Goal: Find contact information: Find contact information

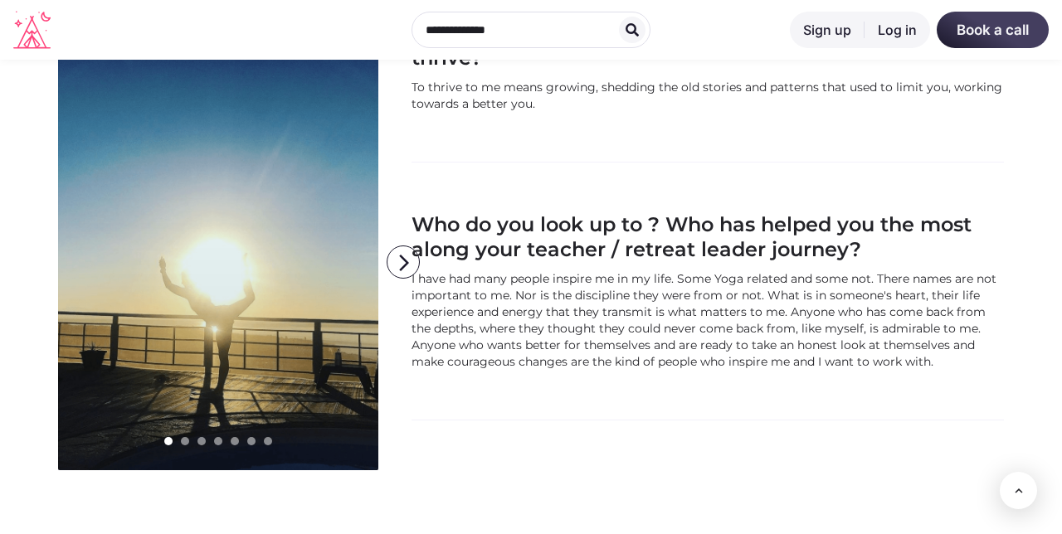
scroll to position [1845, 0]
click at [413, 221] on h3 "Who do you look up to ? Who has helped you the most along your teacher / retrea…" at bounding box center [707, 238] width 592 height 50
click at [411, 247] on icon "arrow_forward_ios" at bounding box center [403, 263] width 33 height 33
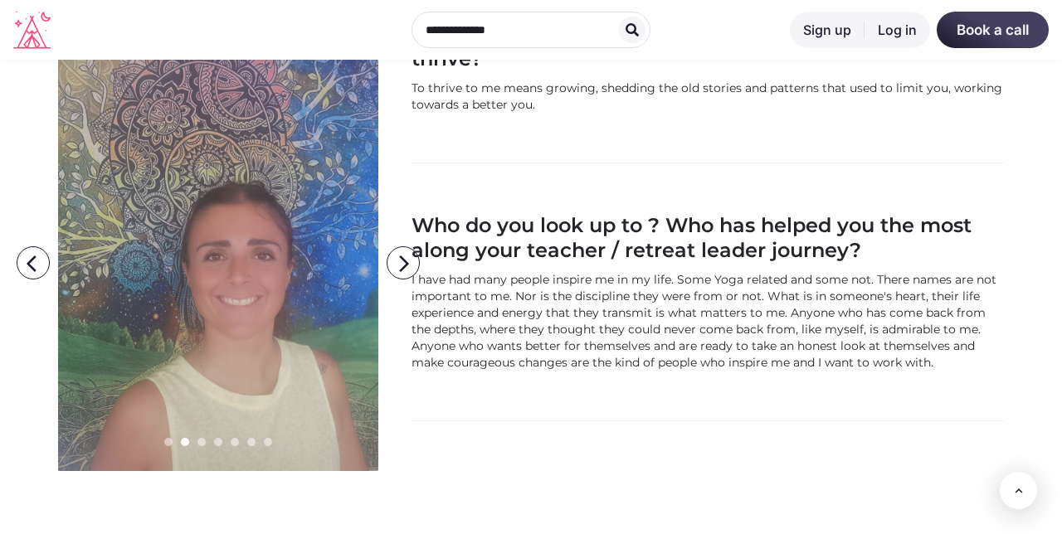
click at [411, 221] on h3 "Who do you look up to ? Who has helped you the most along your teacher / retrea…" at bounding box center [707, 238] width 592 height 50
click at [395, 247] on icon "arrow_forward_ios" at bounding box center [403, 263] width 33 height 33
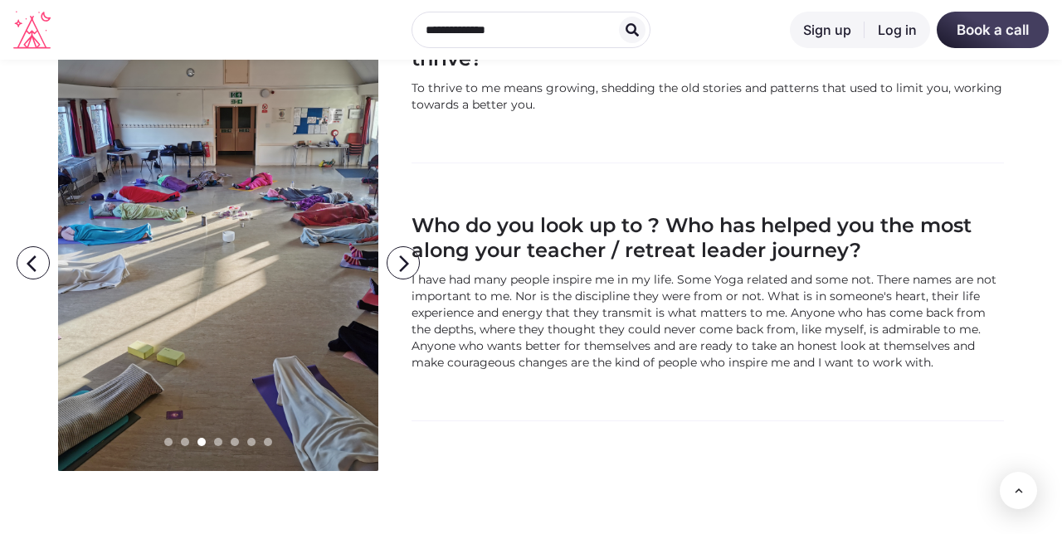
click at [398, 247] on icon "arrow_forward_ios" at bounding box center [403, 263] width 33 height 33
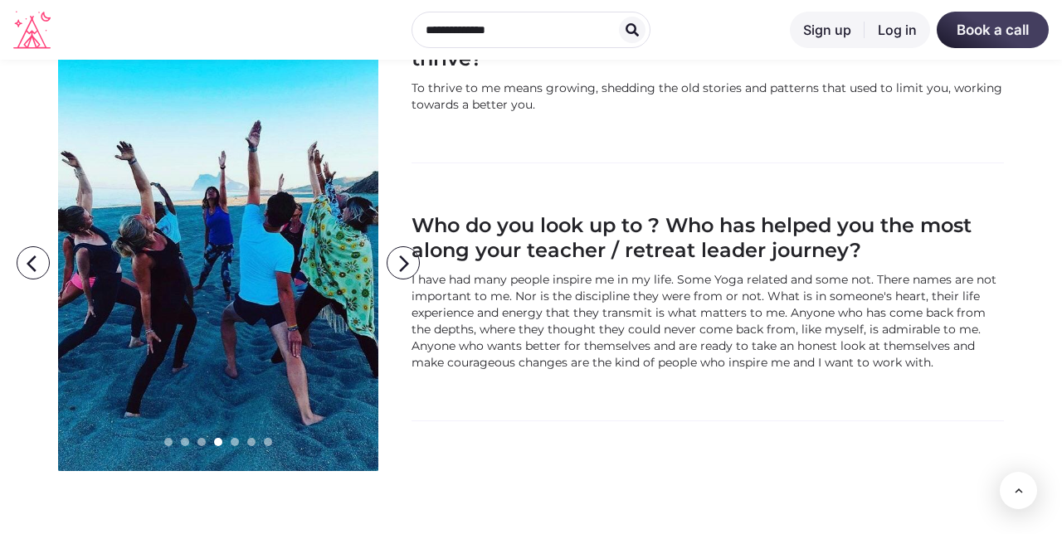
click at [408, 247] on icon "arrow_forward_ios" at bounding box center [403, 263] width 33 height 33
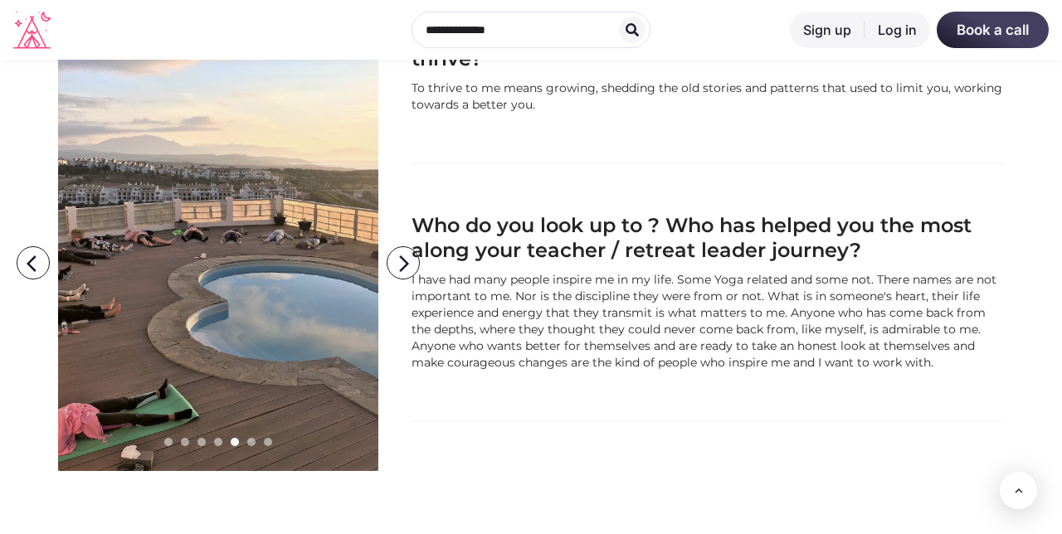
click at [398, 247] on icon "arrow_forward_ios" at bounding box center [403, 263] width 33 height 33
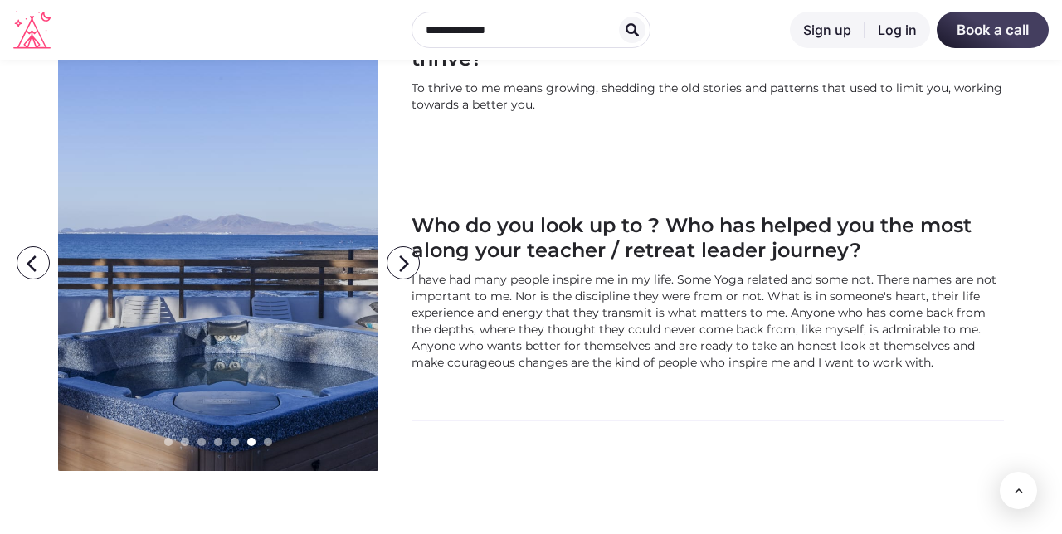
click at [400, 247] on icon "arrow_forward_ios" at bounding box center [403, 263] width 33 height 33
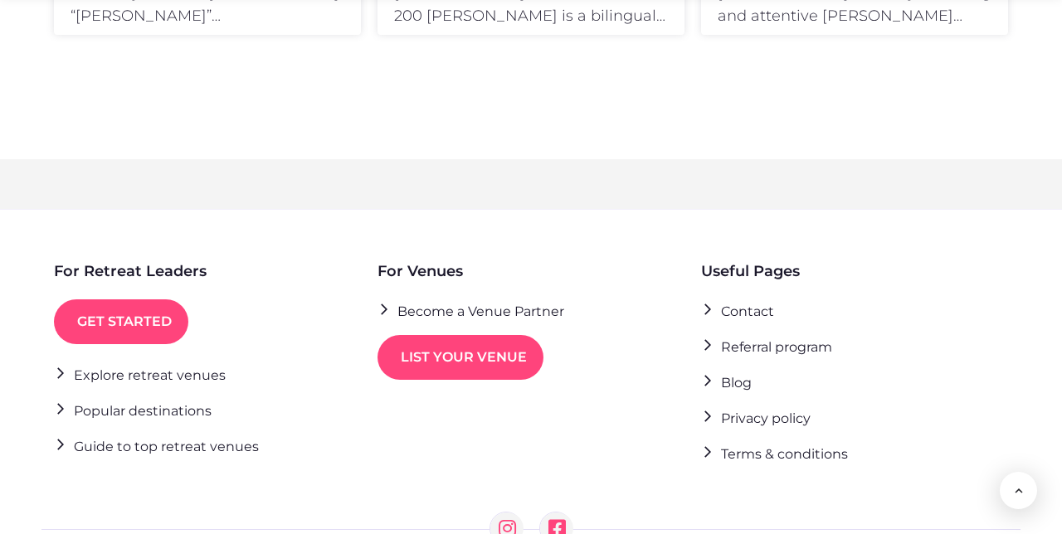
scroll to position [2691, 0]
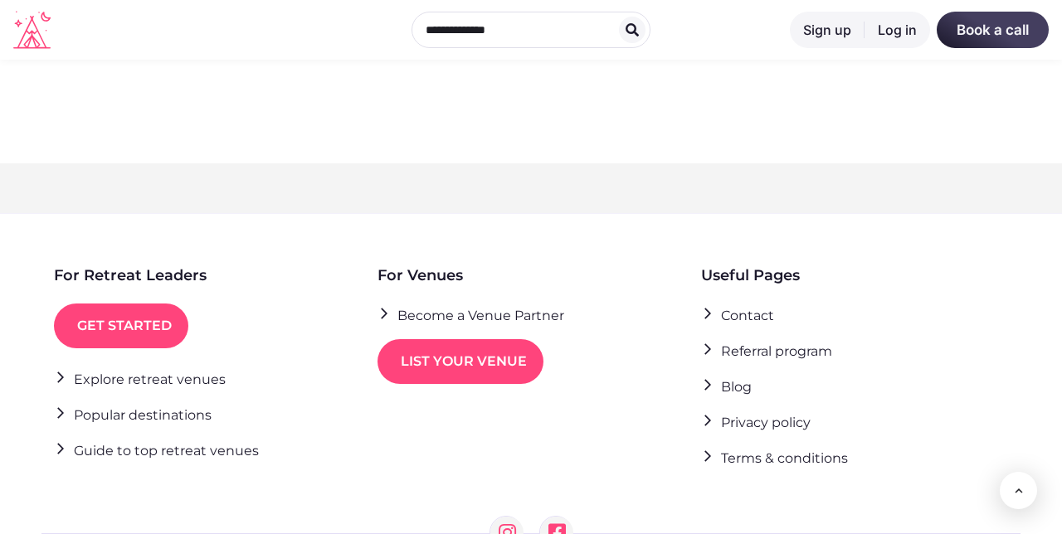
click at [737, 305] on link "Contact" at bounding box center [737, 315] width 73 height 22
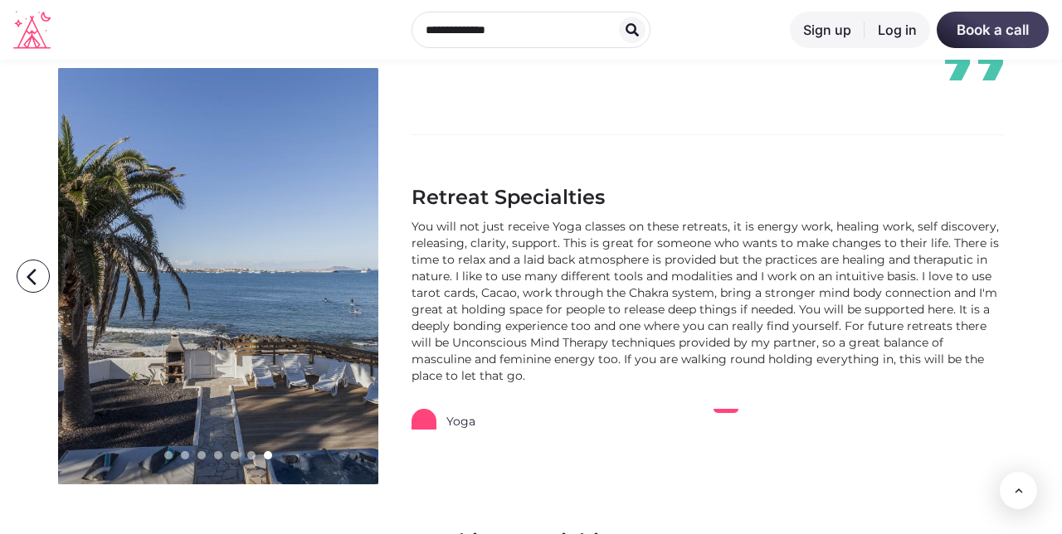
scroll to position [705, 0]
click at [23, 294] on icon "arrow_back_ios" at bounding box center [36, 276] width 33 height 33
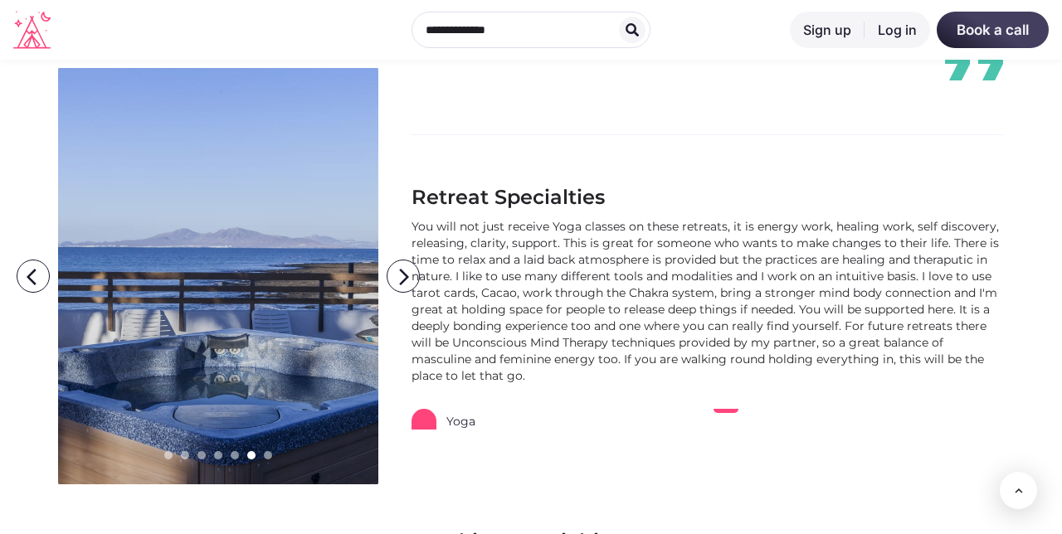
click at [20, 294] on icon "arrow_back_ios" at bounding box center [36, 276] width 33 height 33
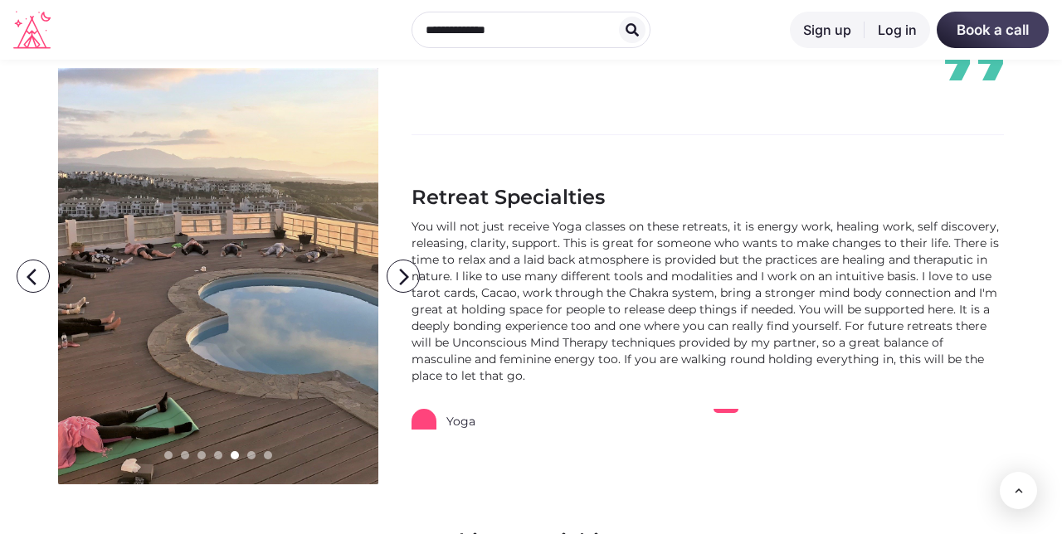
click at [23, 294] on icon "arrow_back_ios" at bounding box center [36, 276] width 33 height 33
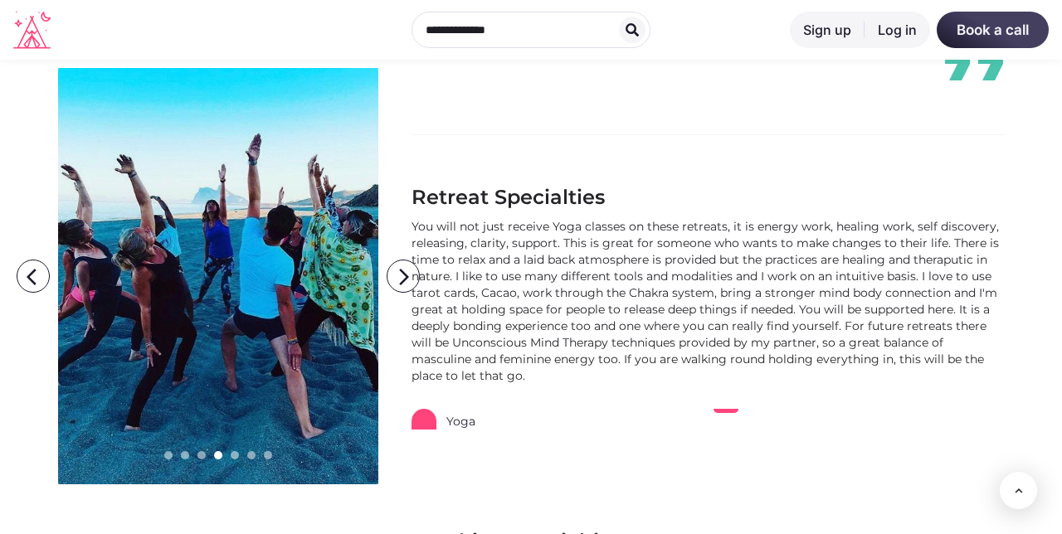
click at [22, 294] on icon "arrow_back_ios" at bounding box center [36, 276] width 33 height 33
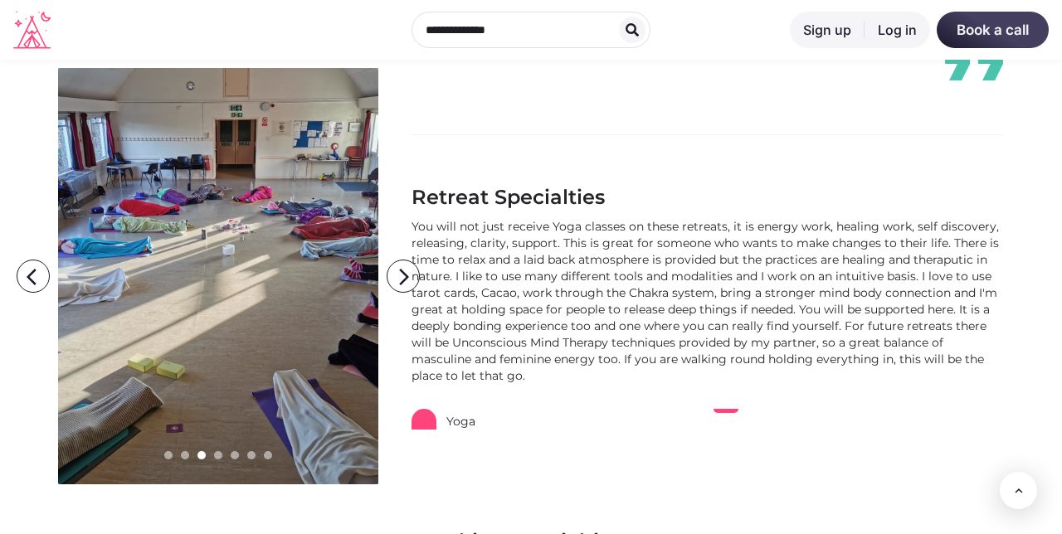
click at [24, 294] on icon "arrow_back_ios" at bounding box center [36, 276] width 33 height 33
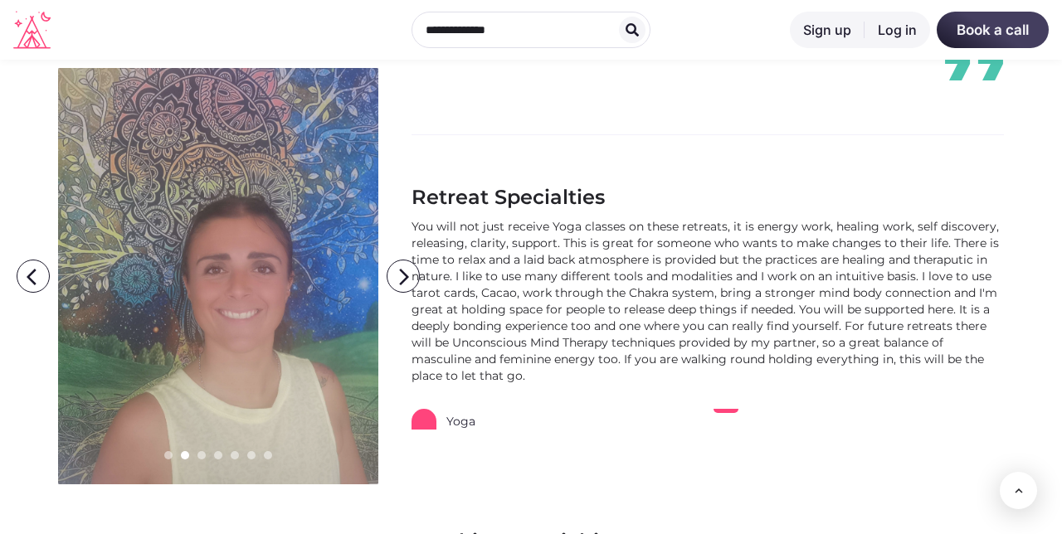
click at [32, 294] on icon "arrow_back_ios" at bounding box center [36, 276] width 33 height 33
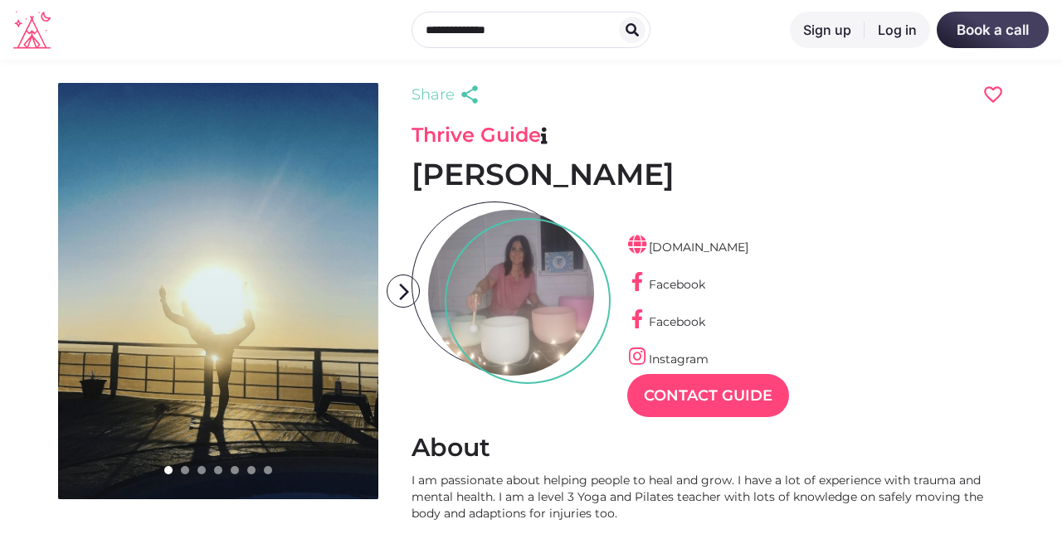
scroll to position [0, 0]
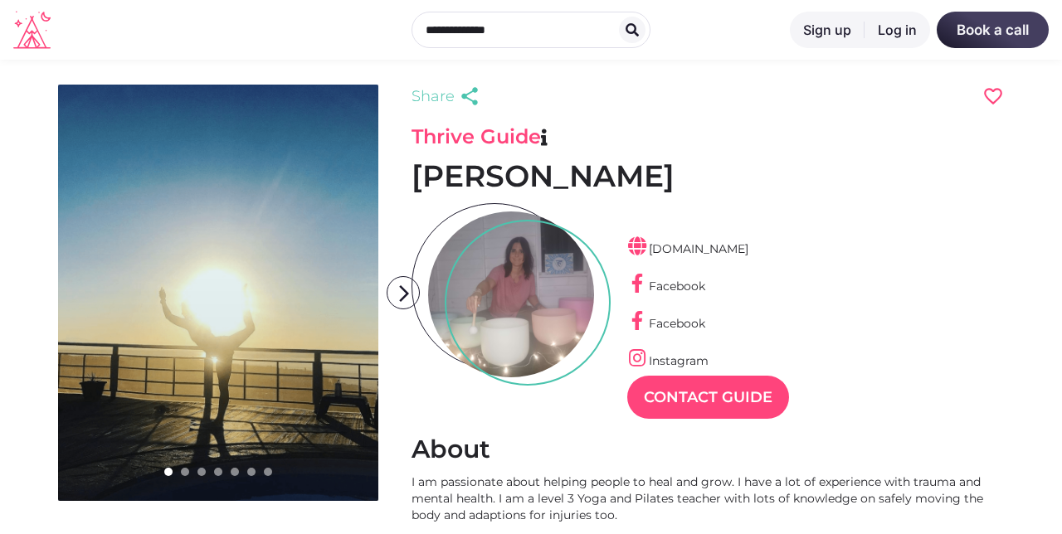
click at [705, 233] on div "sophierussellyoga.co.uk Facebook Facebook Instagram Contact Guide" at bounding box center [708, 306] width 162 height 206
click at [654, 244] on link "sophierussellyoga.co.uk" at bounding box center [687, 248] width 121 height 15
click at [685, 289] on link "Facebook" at bounding box center [666, 286] width 78 height 15
click at [705, 390] on link "Contact Guide" at bounding box center [708, 397] width 162 height 43
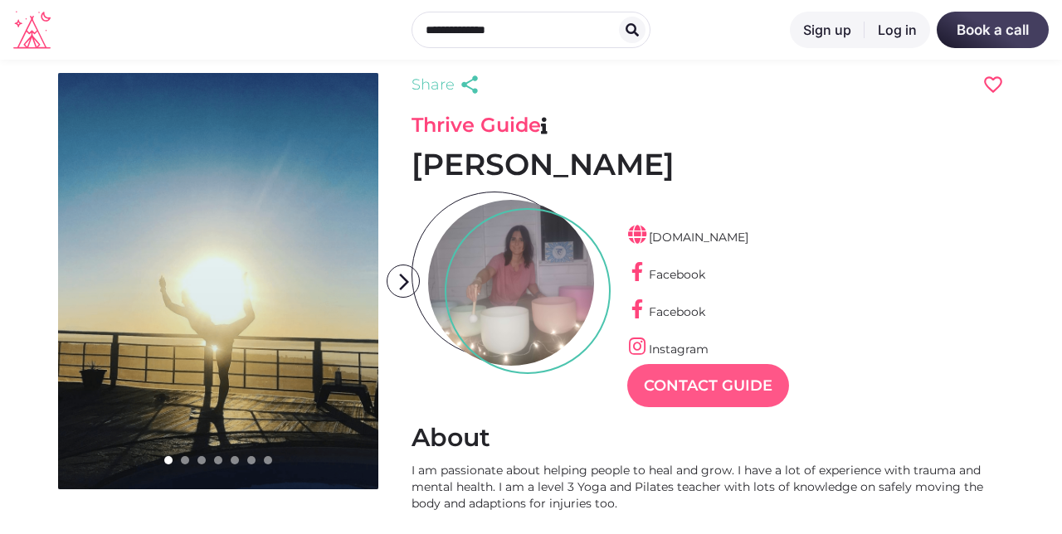
scroll to position [12, 0]
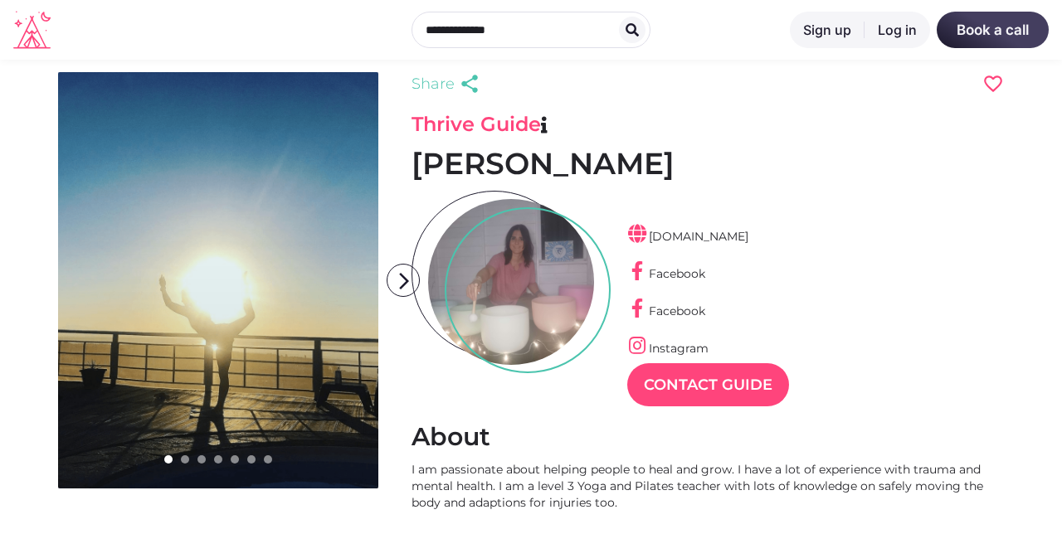
click at [503, 260] on div at bounding box center [511, 282] width 166 height 166
click at [533, 125] on h3 "Thrive Guide" at bounding box center [707, 124] width 592 height 25
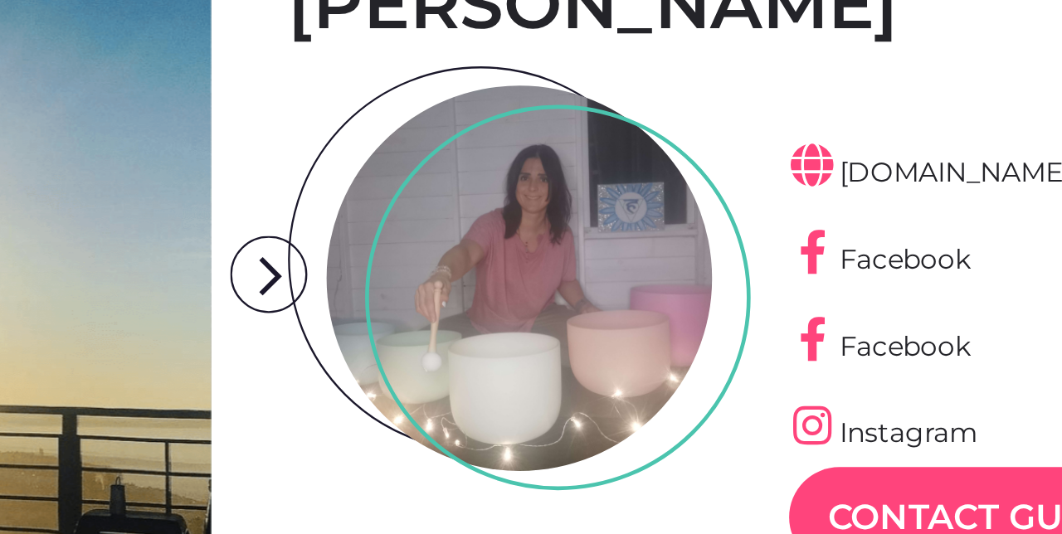
scroll to position [3, 0]
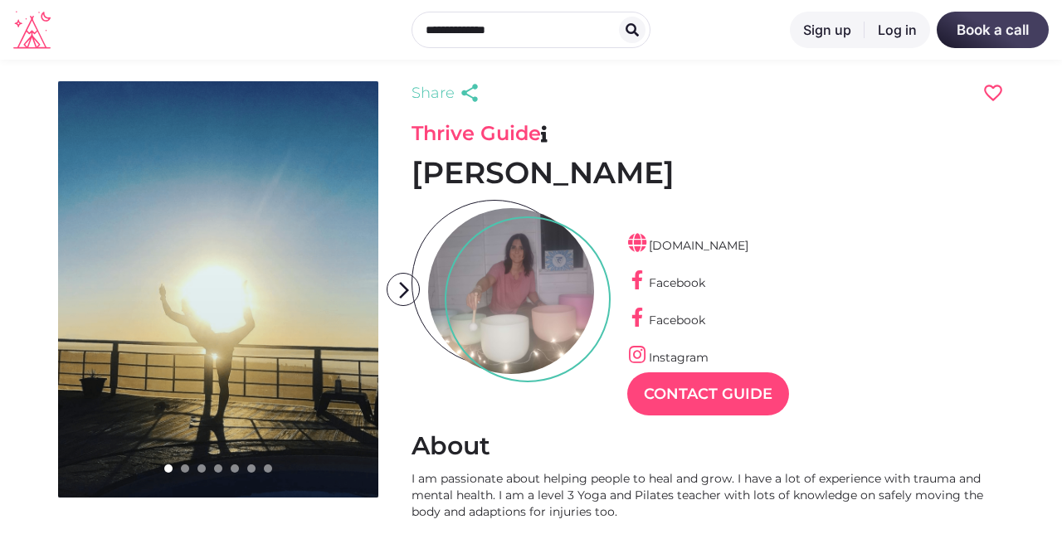
click at [512, 129] on h3 "Thrive Guide" at bounding box center [707, 133] width 592 height 25
click at [498, 122] on h3 "Thrive Guide" at bounding box center [707, 133] width 592 height 25
click at [511, 138] on h3 "Thrive Guide" at bounding box center [707, 133] width 592 height 25
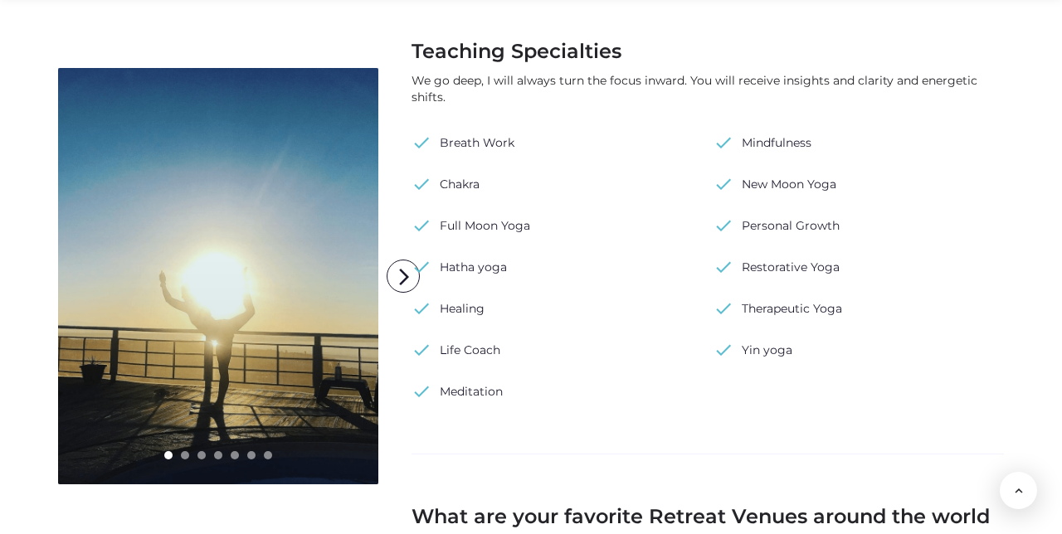
scroll to position [1196, 0]
click at [474, 223] on link "check Full Moon Yoga" at bounding box center [470, 224] width 119 height 25
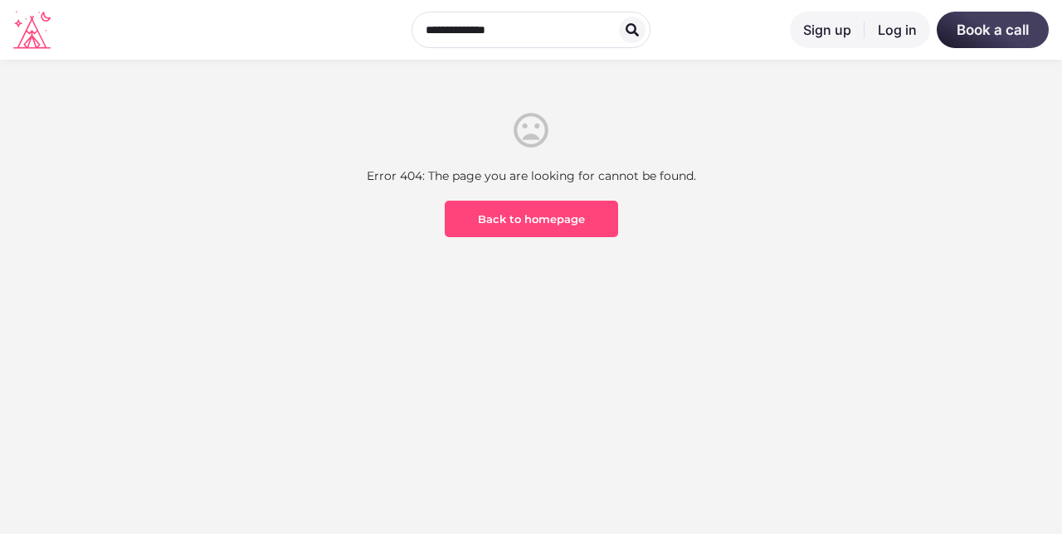
scroll to position [5, 0]
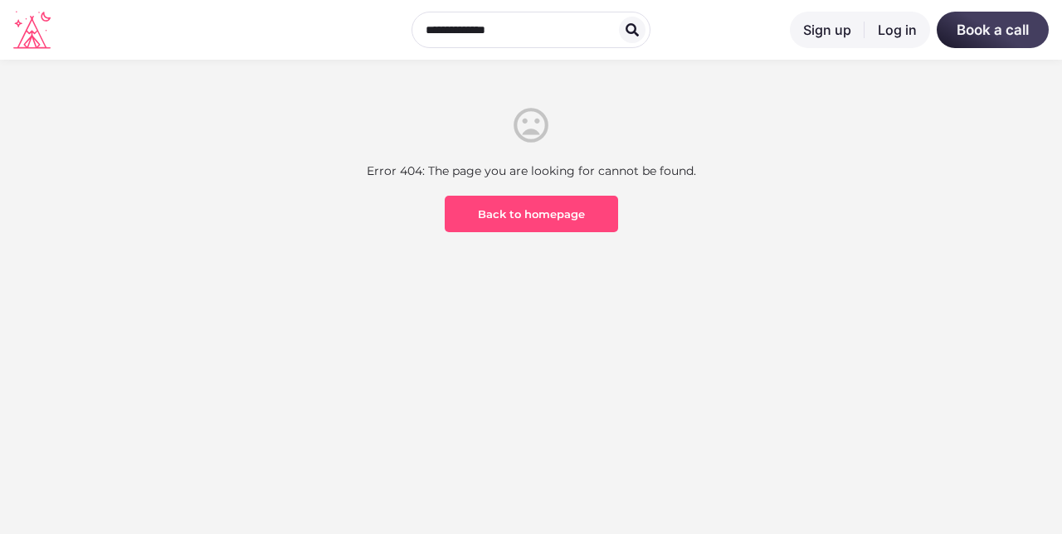
click at [552, 227] on link "Back to homepage" at bounding box center [531, 214] width 173 height 36
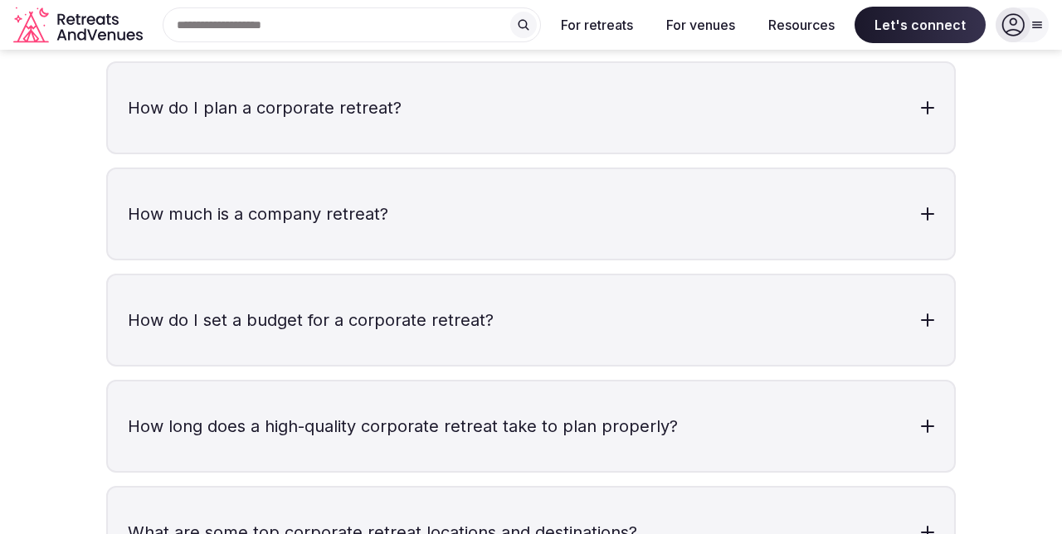
scroll to position [5382, 0]
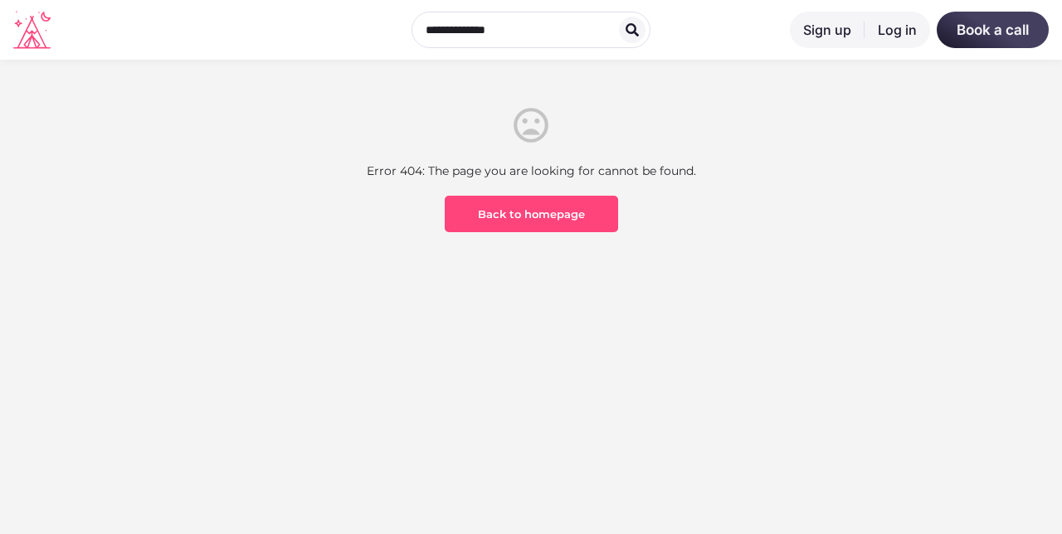
scroll to position [5, 0]
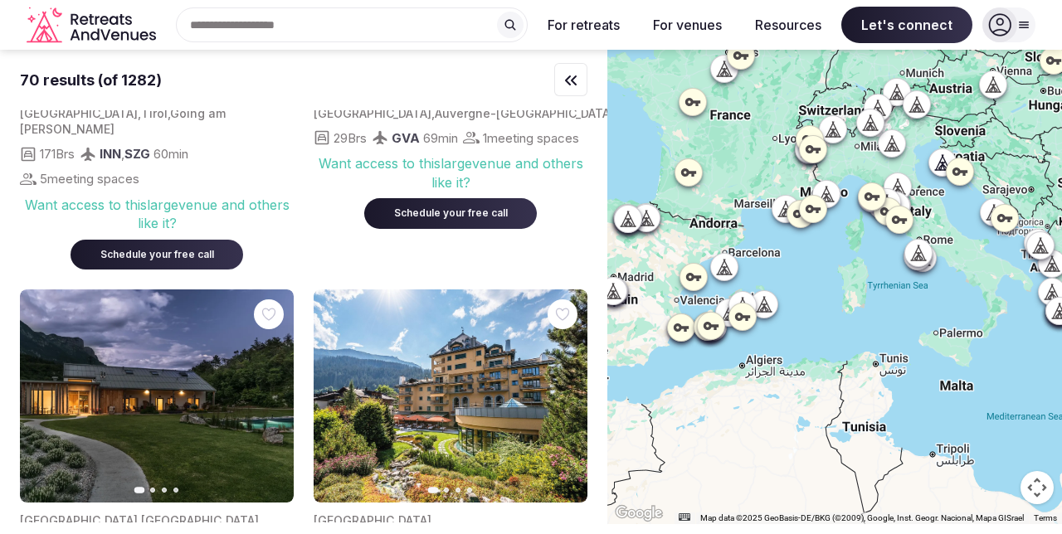
scroll to position [1451, 0]
